Goal: Task Accomplishment & Management: Use online tool/utility

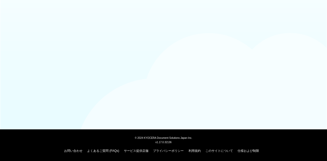
click at [106, 35] on body "© 2024 KYOCERA Document Solutions Japan Inc. v1.17.0.32136 お問い合わせ よくあるご質問 (FAQs…" at bounding box center [163, 80] width 327 height 161
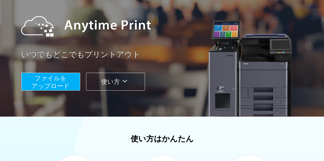
scroll to position [51, 0]
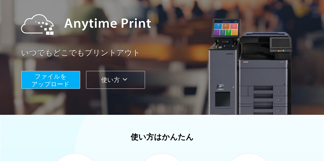
click at [60, 75] on span "ファイルを ​​アップロード" at bounding box center [50, 80] width 38 height 15
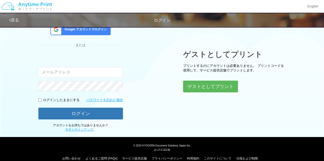
scroll to position [53, 0]
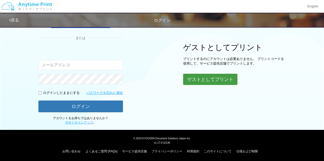
click at [198, 81] on button "ゲストとしてプリント" at bounding box center [210, 79] width 54 height 11
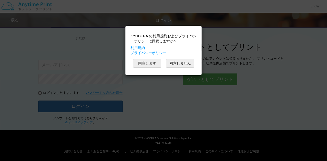
click at [155, 63] on button "同意します" at bounding box center [147, 63] width 28 height 9
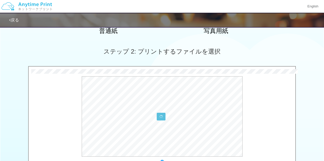
scroll to position [179, 0]
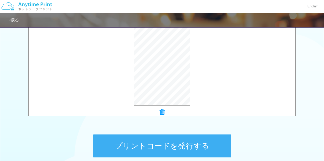
click at [149, 145] on button "プリントコードを発行する" at bounding box center [162, 146] width 138 height 23
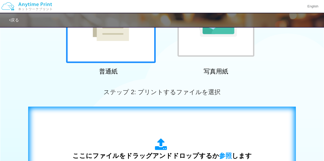
scroll to position [153, 0]
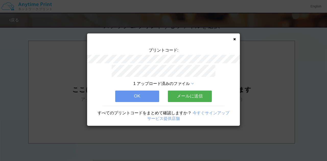
click at [235, 40] on icon at bounding box center [235, 39] width 3 height 3
